Goal: Task Accomplishment & Management: Use online tool/utility

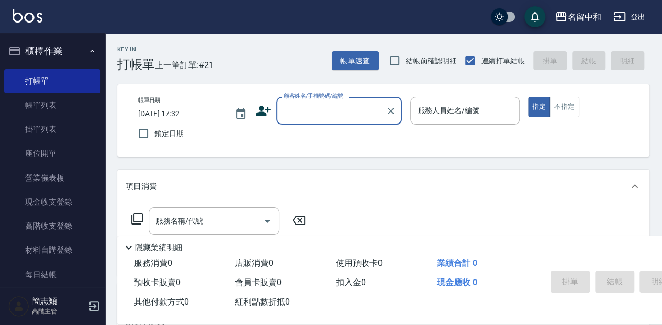
click at [315, 113] on input "顧客姓名/手機號碼/編號" at bounding box center [331, 110] width 100 height 18
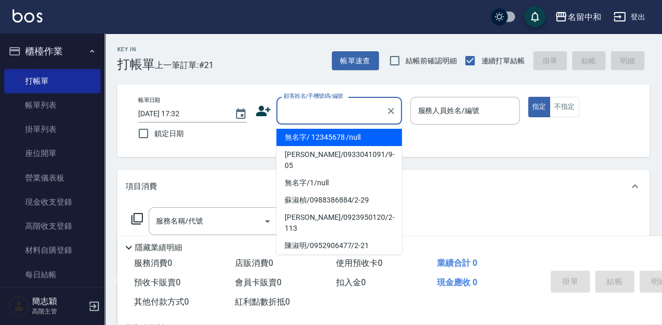
click at [317, 132] on li "無名字/ 12345678 /null" at bounding box center [339, 137] width 126 height 17
type input "無名字/ 12345678 /null"
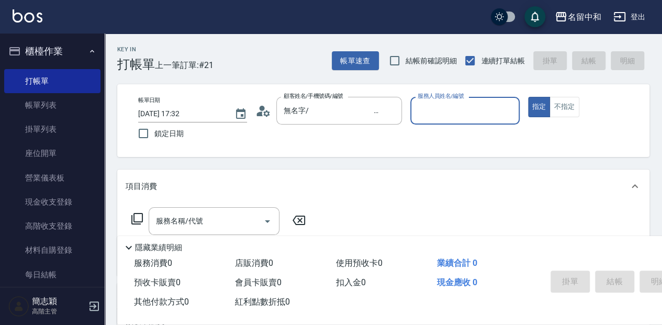
click at [437, 110] on input "服務人員姓名/編號" at bounding box center [464, 110] width 99 height 18
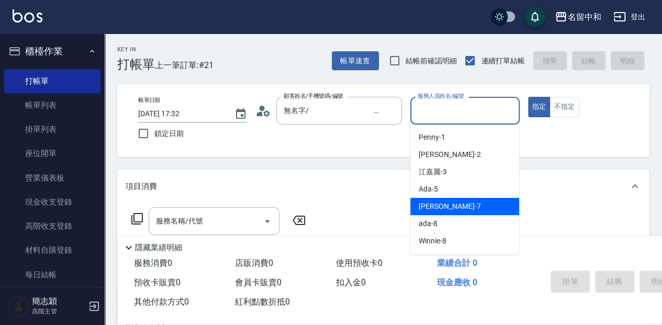
click at [434, 208] on span "[PERSON_NAME] -7" at bounding box center [449, 206] width 62 height 11
type input "[PERSON_NAME]-7"
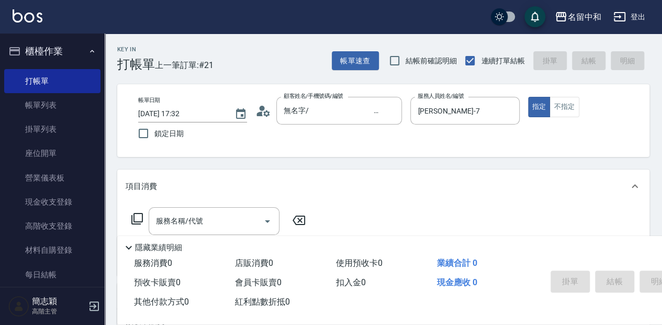
click at [135, 217] on icon at bounding box center [137, 218] width 13 height 13
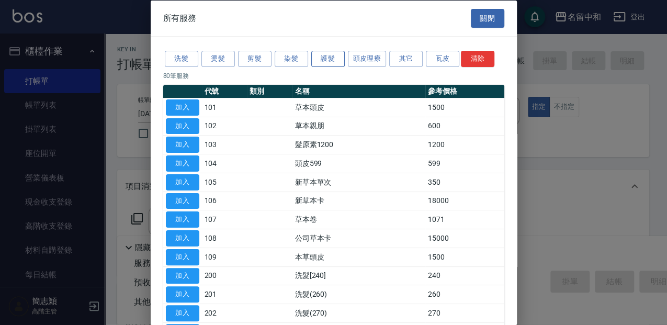
click at [331, 55] on button "護髮" at bounding box center [327, 59] width 33 height 16
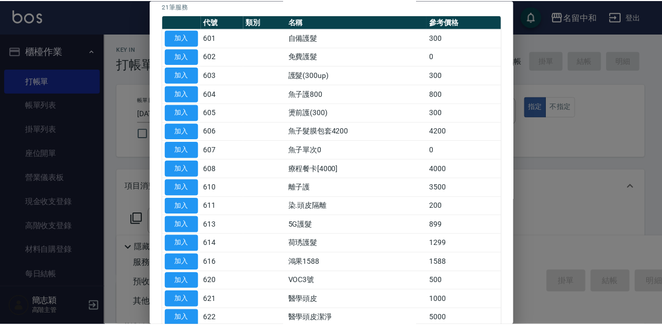
scroll to position [105, 0]
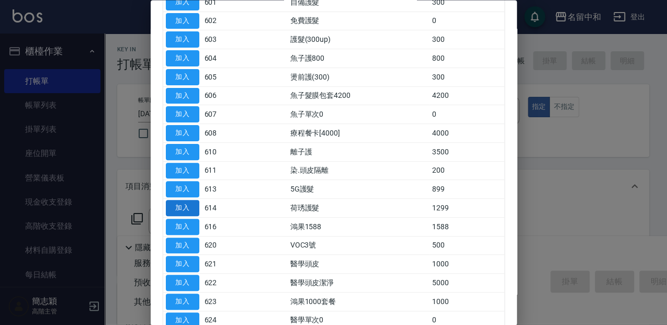
click at [186, 203] on button "加入" at bounding box center [182, 208] width 33 height 16
type input "荷琇護髮(614)"
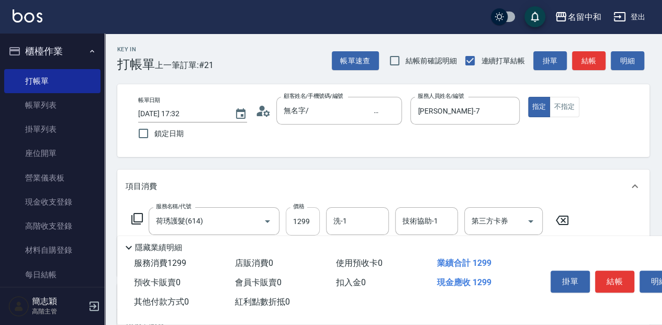
click at [314, 220] on input "1299" at bounding box center [303, 221] width 34 height 28
type input "4000"
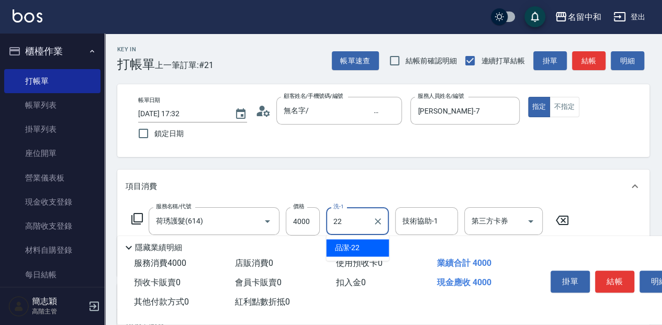
type input "品潔-22"
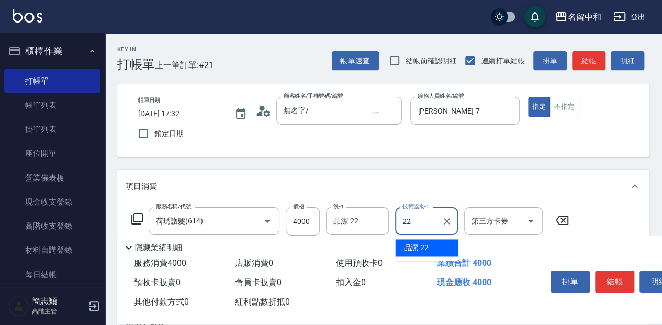
type input "品潔-22"
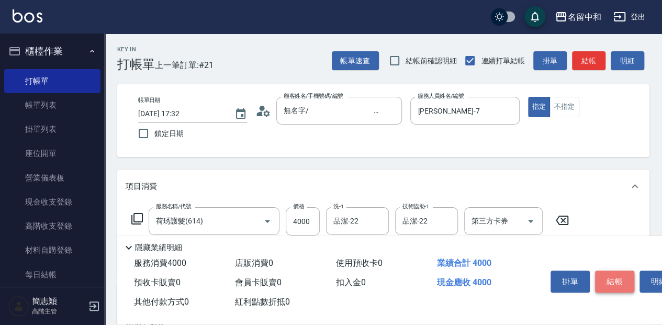
click at [618, 279] on button "結帳" at bounding box center [614, 281] width 39 height 22
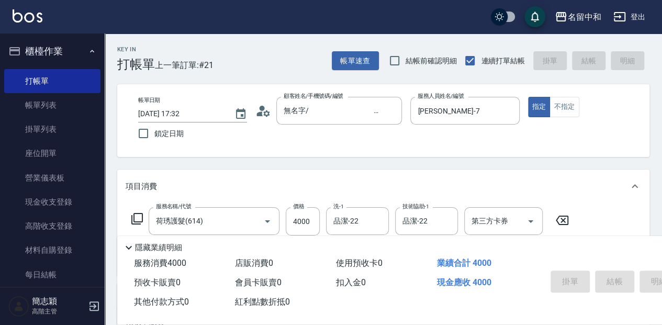
type input "[DATE] 19:17"
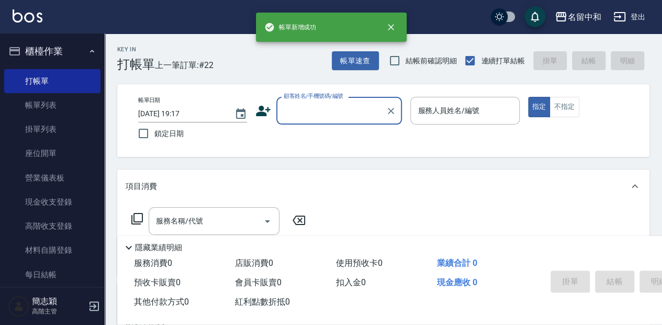
scroll to position [0, 0]
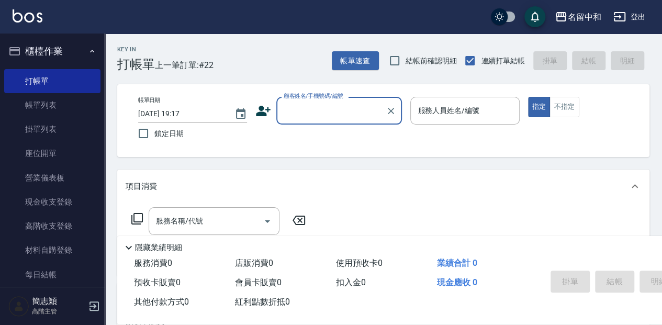
drag, startPoint x: 299, startPoint y: 109, endPoint x: 290, endPoint y: 98, distance: 14.2
click at [299, 109] on input "顧客姓名/手機號碼/編號" at bounding box center [331, 110] width 100 height 18
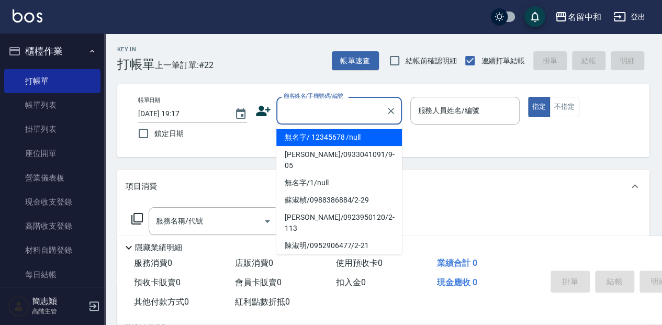
drag, startPoint x: 321, startPoint y: 139, endPoint x: 549, endPoint y: 125, distance: 228.5
click at [321, 138] on li "無名字/ 12345678 /null" at bounding box center [339, 137] width 126 height 17
type input "無名字/ 12345678 /null"
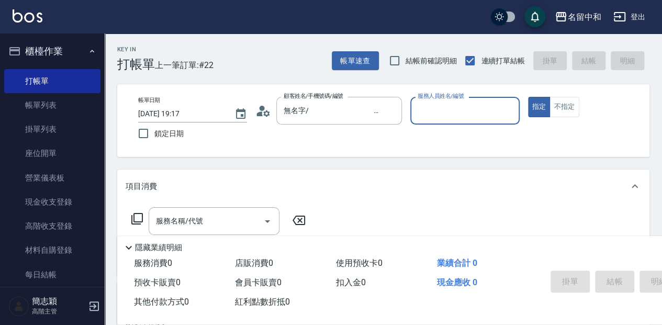
click at [467, 118] on input "服務人員姓名/編號" at bounding box center [464, 110] width 99 height 18
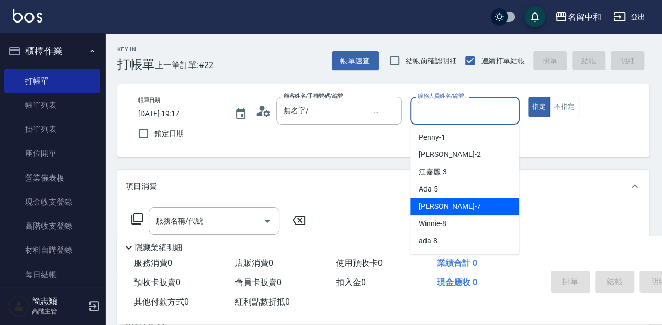
drag, startPoint x: 461, startPoint y: 203, endPoint x: 387, endPoint y: 216, distance: 75.8
click at [461, 203] on div "[PERSON_NAME] -7" at bounding box center [464, 206] width 109 height 17
type input "[PERSON_NAME]-7"
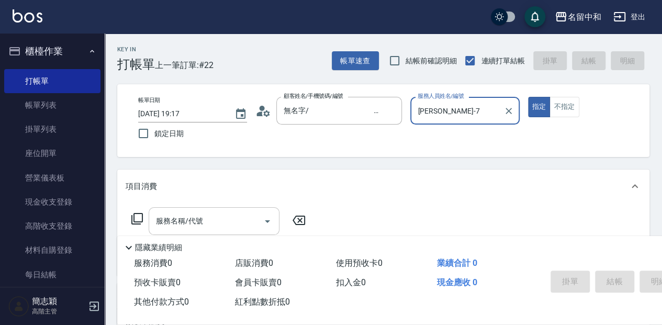
click at [222, 216] on input "服務名稱/代號" at bounding box center [206, 221] width 106 height 18
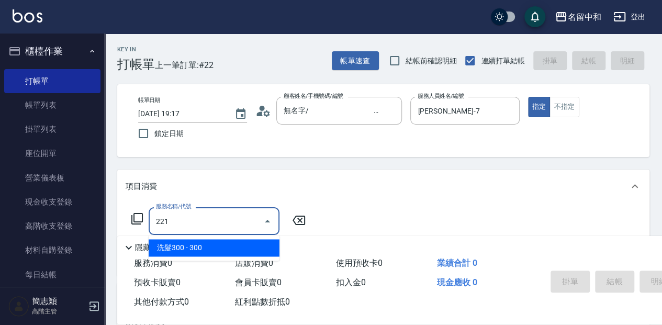
type input "洗髮300(221)"
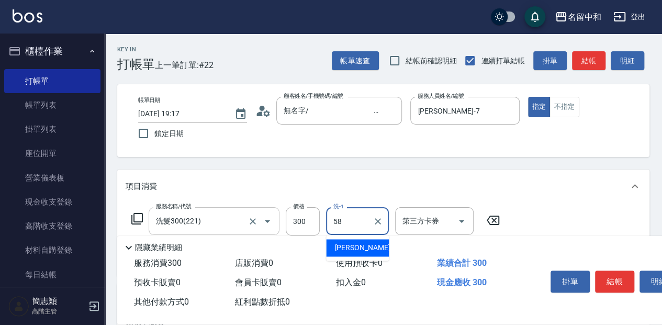
type input "[PERSON_NAME]-58"
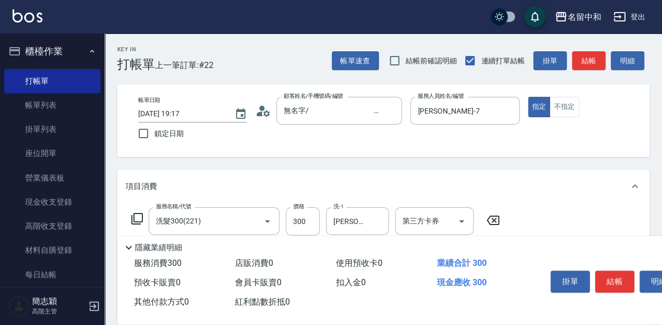
scroll to position [35, 0]
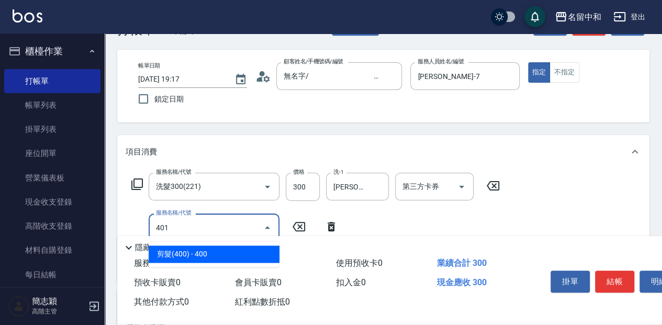
type input "剪髮(400)(401)"
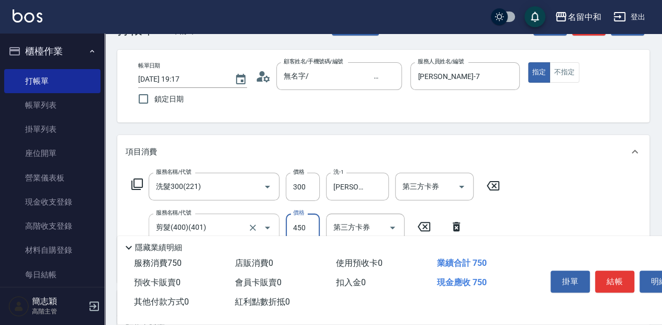
type input "450"
click at [625, 282] on button "結帳" at bounding box center [614, 281] width 39 height 22
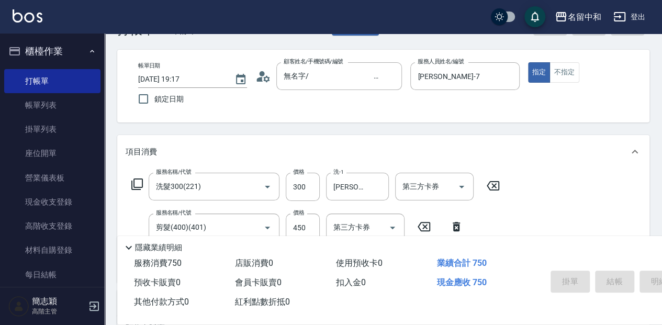
type input "[DATE] 19:28"
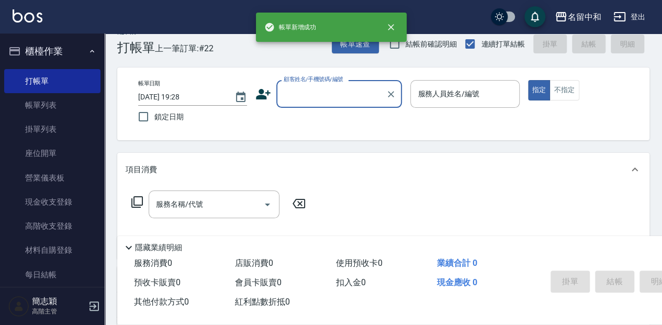
scroll to position [0, 0]
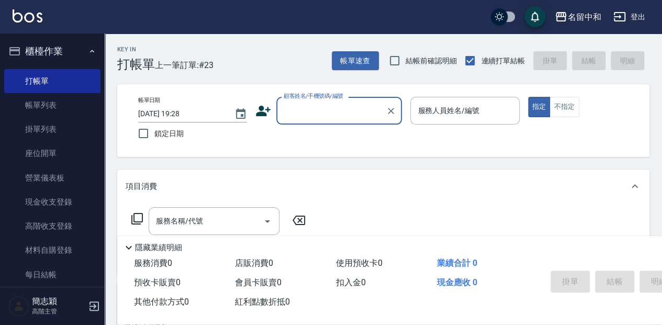
drag, startPoint x: 309, startPoint y: 100, endPoint x: 308, endPoint y: 122, distance: 22.5
click at [309, 100] on div "顧客姓名/手機號碼/編號 顧客姓名/手機號碼/編號" at bounding box center [339, 111] width 126 height 28
click at [311, 115] on input "顧客姓名/手機號碼/編號" at bounding box center [331, 110] width 100 height 18
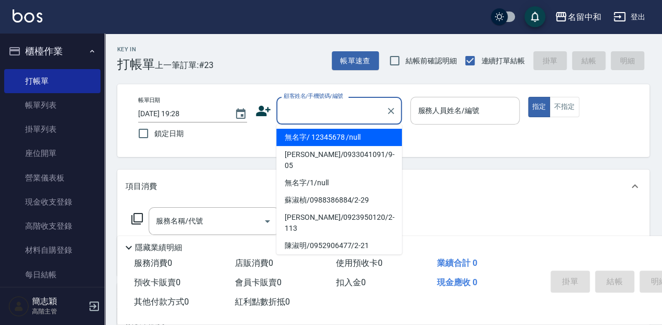
drag, startPoint x: 332, startPoint y: 134, endPoint x: 433, endPoint y: 123, distance: 101.6
click at [333, 134] on li "無名字/ 12345678 /null" at bounding box center [339, 137] width 126 height 17
type input "無名字/ 12345678 /null"
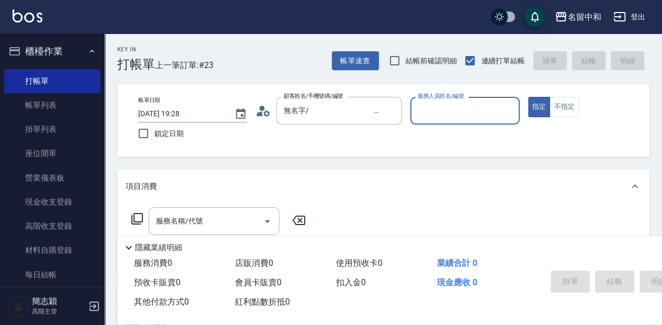
click at [432, 111] on input "服務人員姓名/編號" at bounding box center [464, 110] width 99 height 18
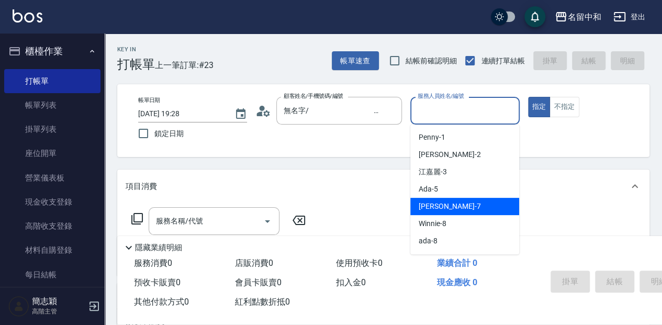
click at [463, 208] on div "[PERSON_NAME] -7" at bounding box center [464, 206] width 109 height 17
type input "[PERSON_NAME]-7"
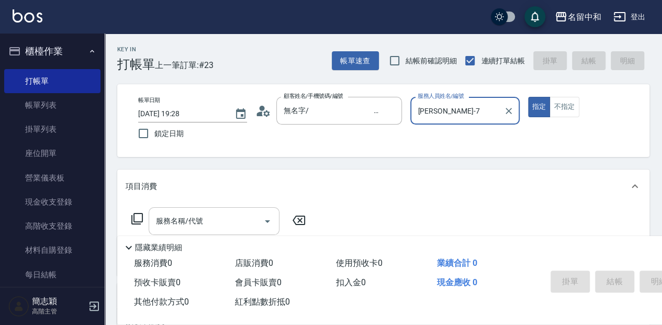
click at [209, 221] on input "服務名稱/代號" at bounding box center [206, 221] width 106 height 18
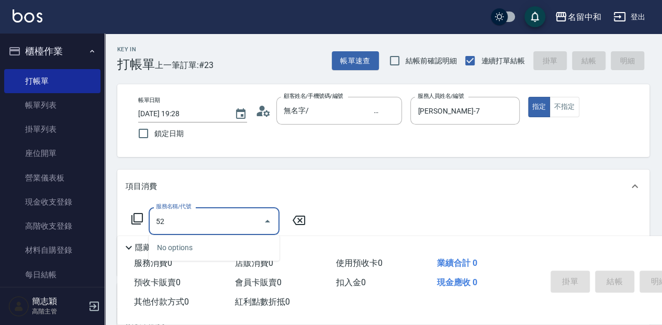
type input "5"
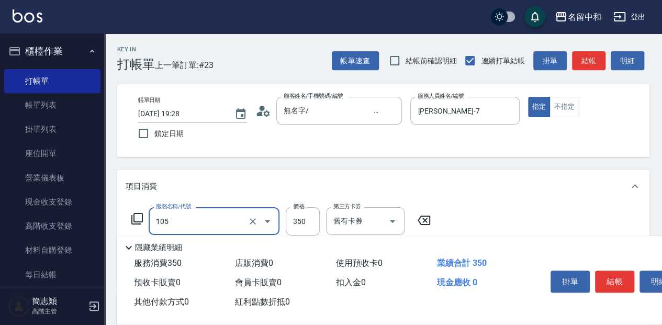
type input "新草本單次(105)"
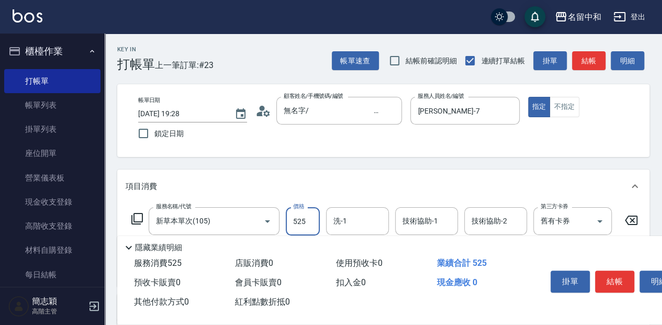
type input "525"
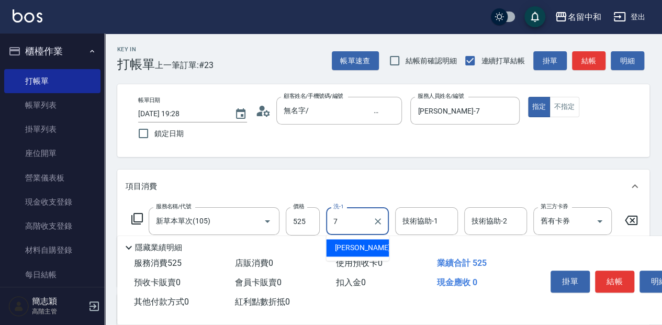
type input "[PERSON_NAME]-7"
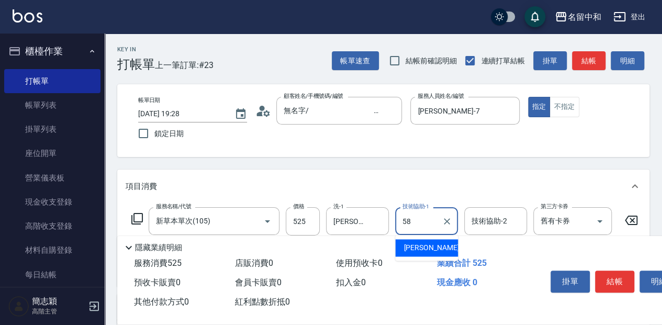
type input "[PERSON_NAME]-58"
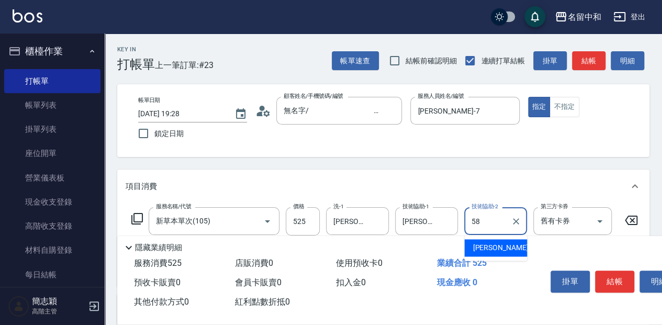
type input "[PERSON_NAME]-58"
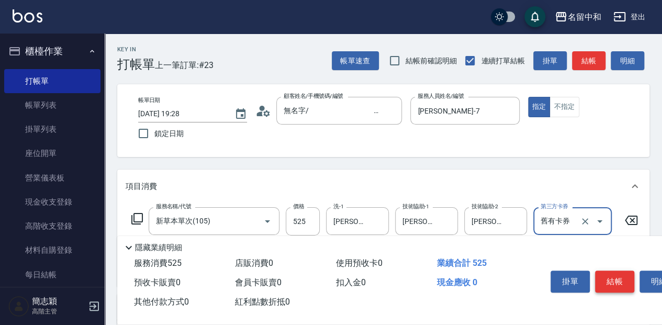
click at [607, 273] on button "結帳" at bounding box center [614, 281] width 39 height 22
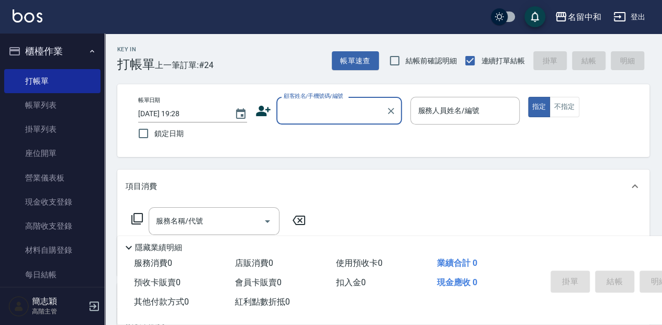
click at [303, 115] on input "顧客姓名/手機號碼/編號" at bounding box center [331, 110] width 100 height 18
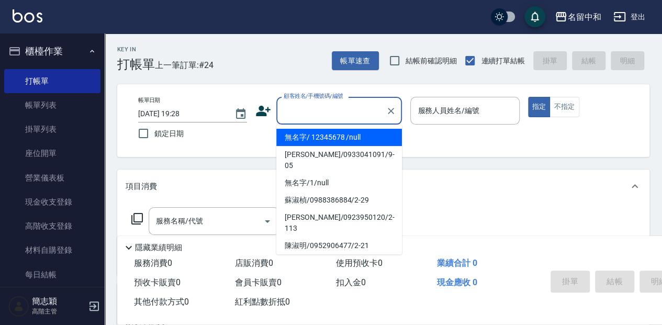
drag, startPoint x: 310, startPoint y: 133, endPoint x: 398, endPoint y: 115, distance: 89.1
click at [311, 133] on li "無名字/ 12345678 /null" at bounding box center [339, 137] width 126 height 17
type input "無名字/ 12345678 /null"
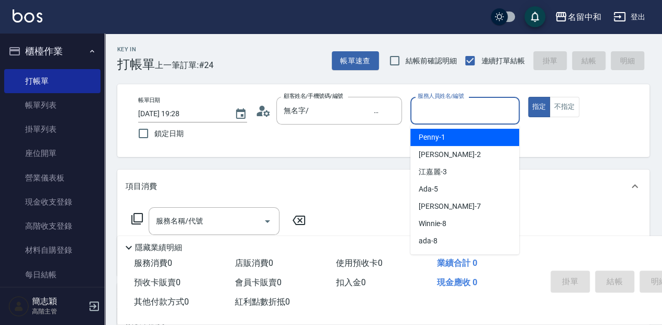
click at [437, 111] on input "服務人員姓名/編號" at bounding box center [464, 110] width 99 height 18
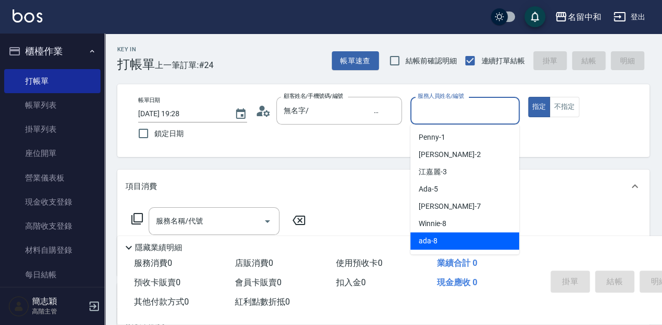
click at [456, 236] on div "ada -8" at bounding box center [464, 240] width 109 height 17
type input "ada-8"
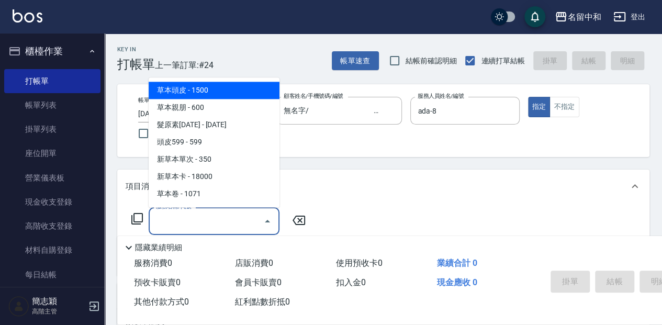
drag, startPoint x: 182, startPoint y: 219, endPoint x: 516, endPoint y: 216, distance: 333.7
click at [185, 218] on input "服務名稱/代號" at bounding box center [206, 221] width 106 height 18
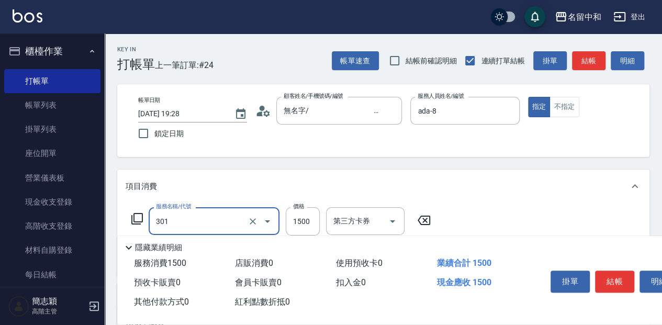
type input "燙髮(1500](301)"
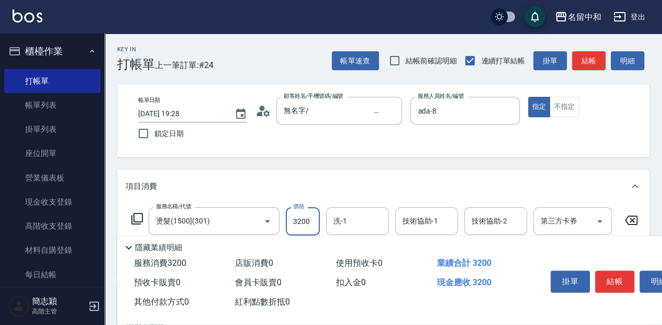
type input "3200"
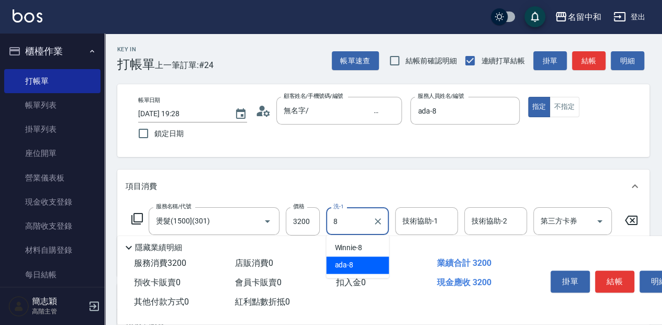
type input "ada-8"
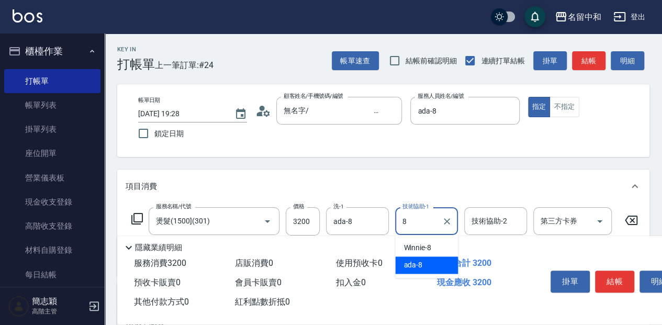
type input "ada-8"
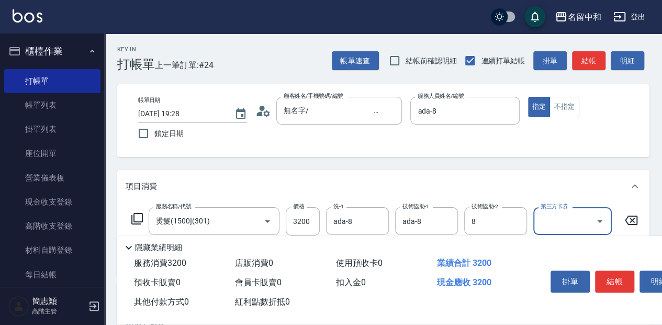
type input "ada-8"
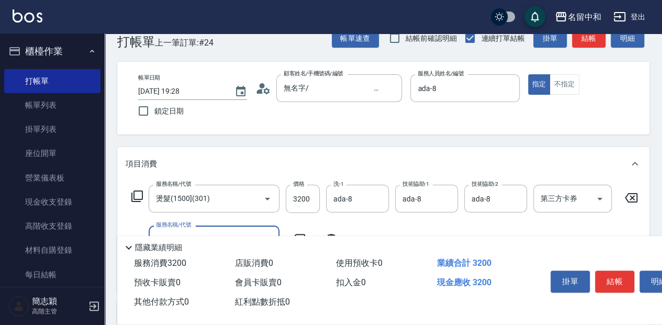
scroll to position [35, 0]
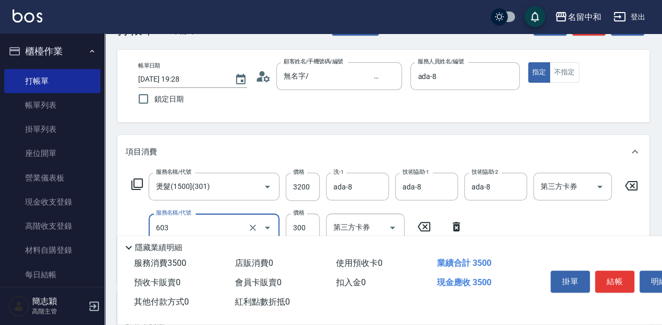
type input "護髮(300up)(603)"
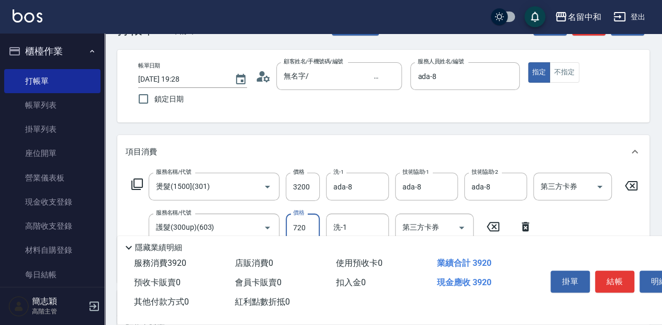
type input "720"
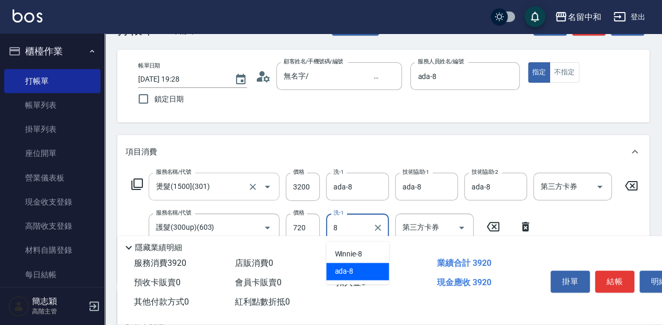
type input "ada-8"
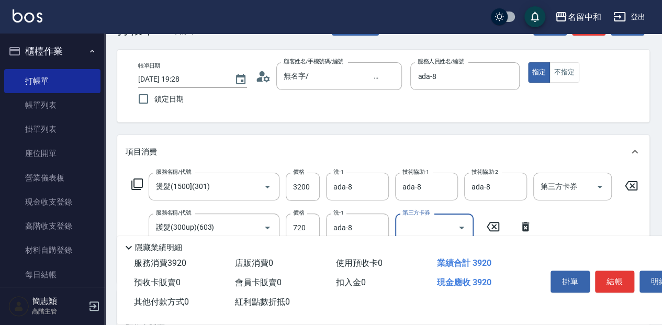
click at [606, 270] on button "結帳" at bounding box center [614, 281] width 39 height 22
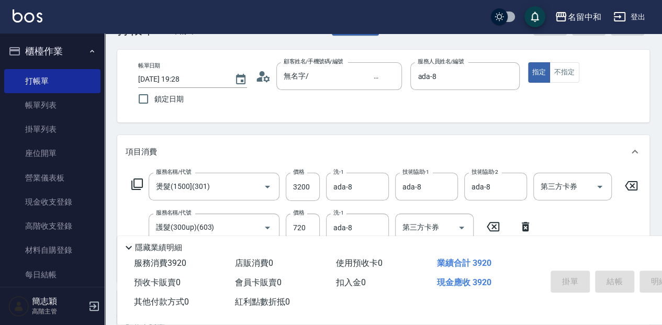
type input "[DATE] 19:29"
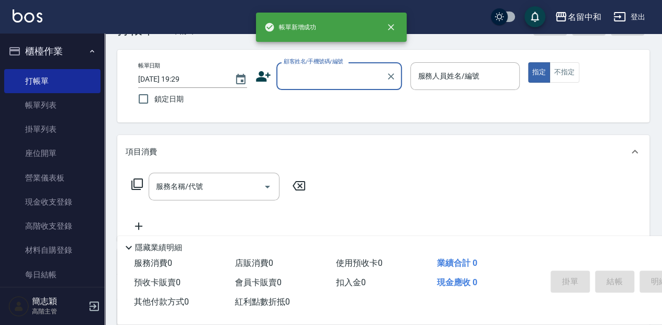
scroll to position [0, 0]
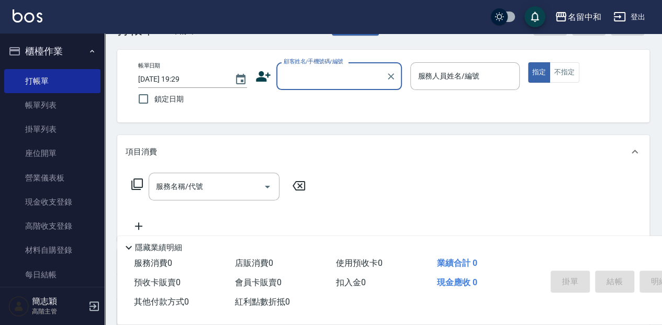
click at [298, 77] on input "顧客姓名/手機號碼/編號" at bounding box center [331, 76] width 100 height 18
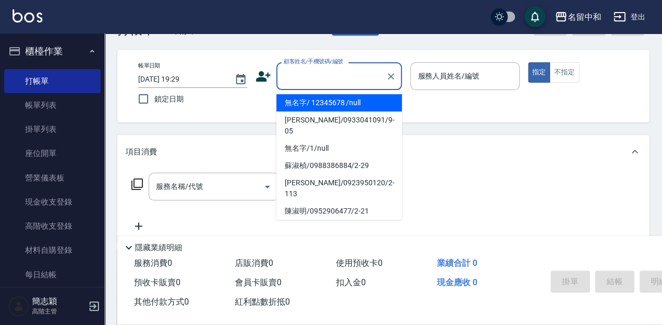
click at [306, 105] on li "無名字/ 12345678 /null" at bounding box center [339, 102] width 126 height 17
type input "無名字/ 12345678 /null"
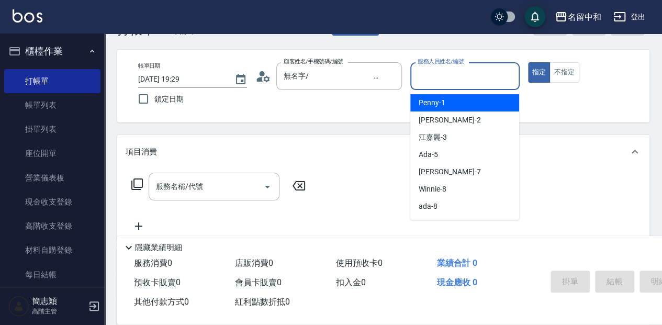
drag, startPoint x: 441, startPoint y: 74, endPoint x: 449, endPoint y: 116, distance: 43.0
click at [442, 74] on input "服務人員姓名/編號" at bounding box center [464, 76] width 99 height 18
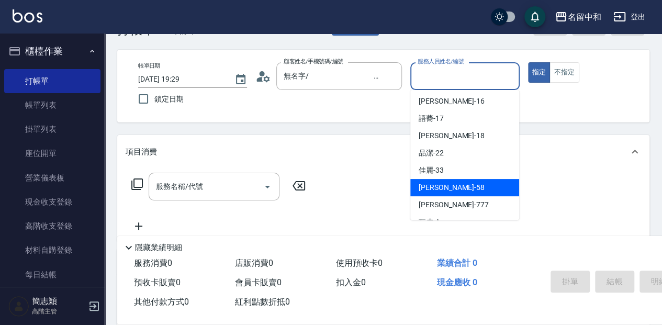
scroll to position [189, 0]
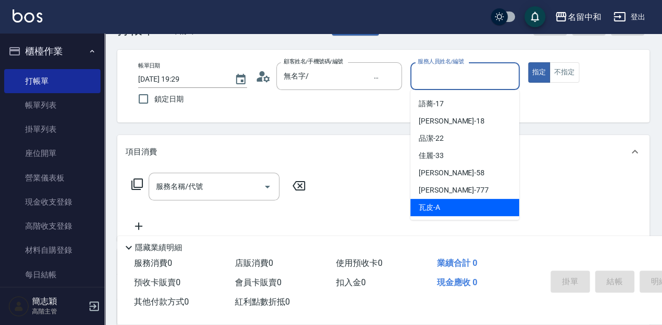
click at [451, 207] on div "瓦皮 -A" at bounding box center [464, 207] width 109 height 17
type input "瓦皮-A"
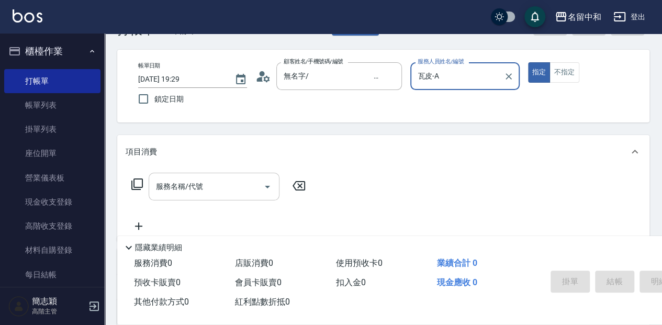
click at [199, 186] on input "服務名稱/代號" at bounding box center [206, 186] width 106 height 18
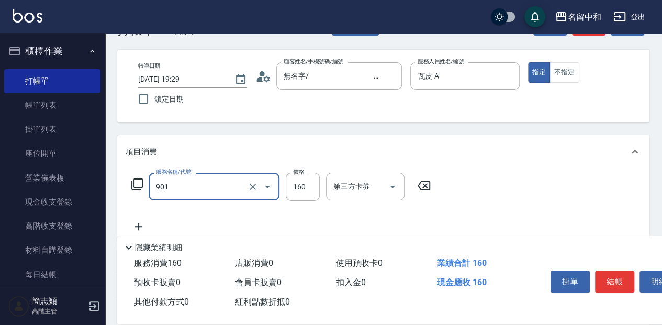
type input "修手(901)"
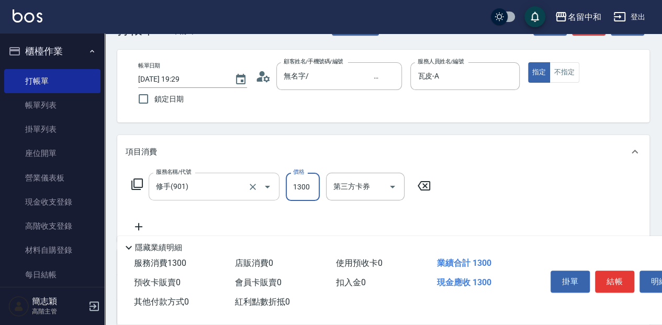
type input "1300"
click at [615, 274] on button "結帳" at bounding box center [614, 281] width 39 height 22
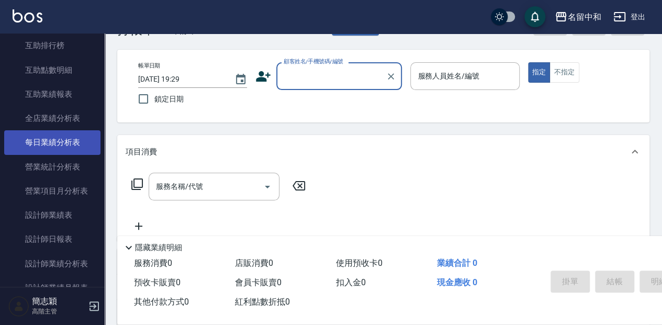
scroll to position [558, 0]
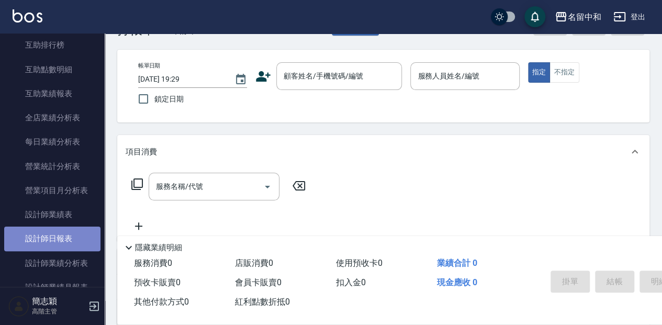
click at [66, 232] on link "設計師日報表" at bounding box center [52, 238] width 96 height 24
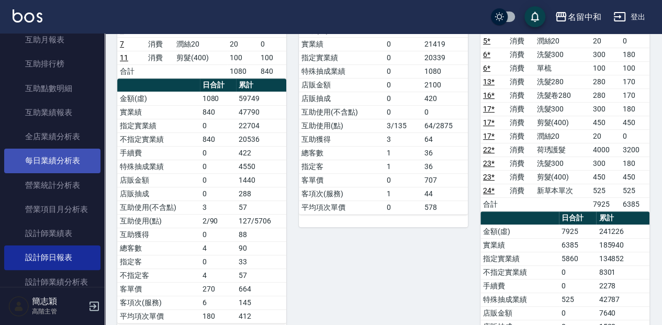
scroll to position [523, 0]
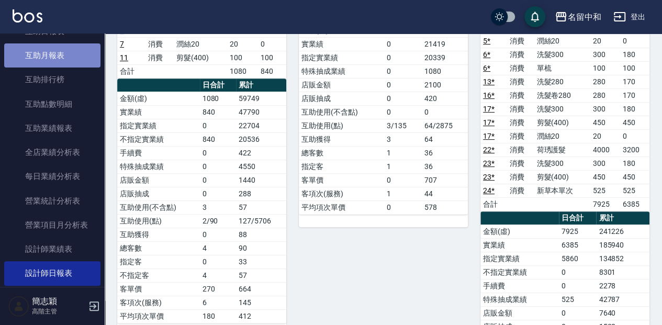
click at [70, 54] on link "互助月報表" at bounding box center [52, 55] width 96 height 24
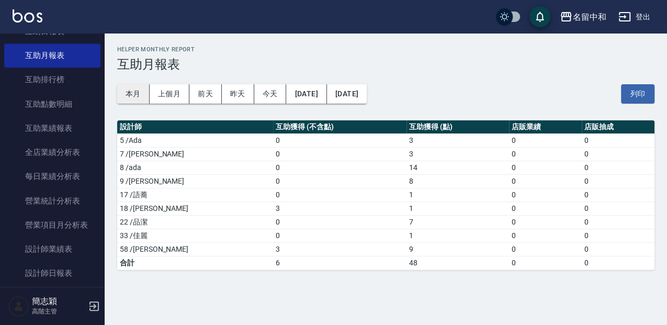
click at [134, 100] on button "本月" at bounding box center [133, 93] width 32 height 19
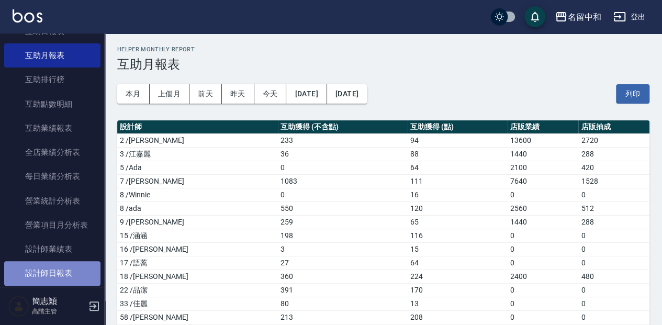
click at [75, 269] on link "設計師日報表" at bounding box center [52, 273] width 96 height 24
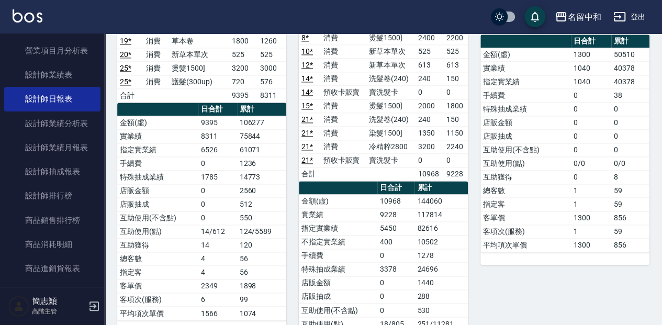
scroll to position [697, 0]
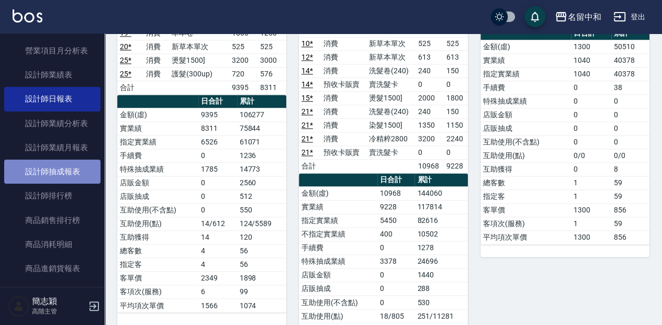
click at [78, 173] on link "設計師抽成報表" at bounding box center [52, 172] width 96 height 24
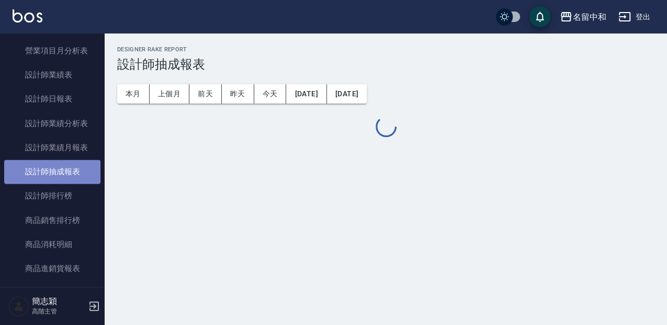
click at [78, 173] on link "設計師抽成報表" at bounding box center [52, 172] width 96 height 24
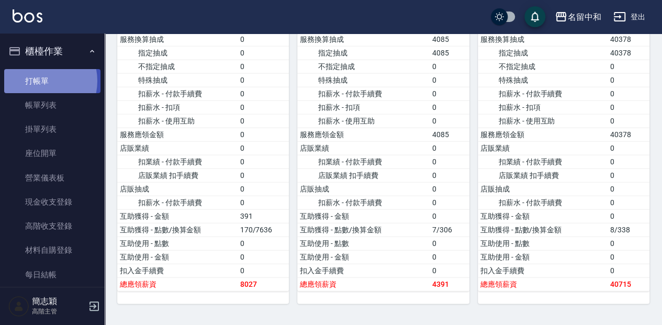
click at [37, 81] on link "打帳單" at bounding box center [52, 81] width 96 height 24
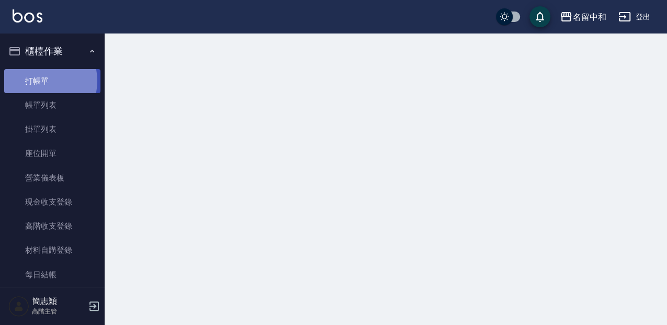
click at [38, 80] on link "打帳單" at bounding box center [52, 81] width 96 height 24
